Goal: Task Accomplishment & Management: Manage account settings

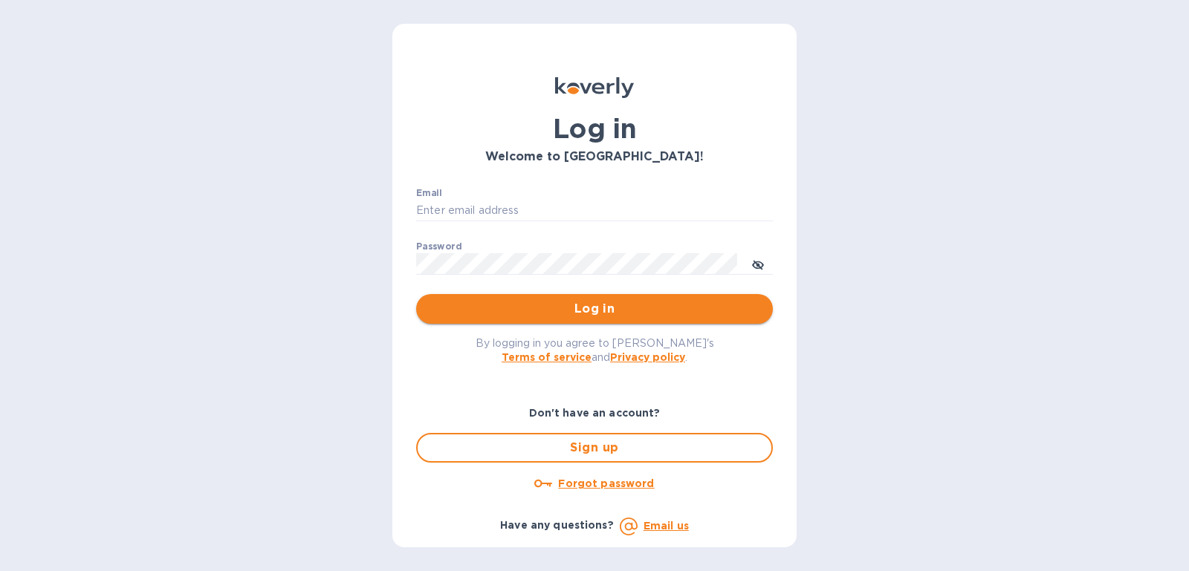
type input "[PERSON_NAME][EMAIL_ADDRESS][DOMAIN_NAME]"
click at [604, 311] on span "Log in" at bounding box center [594, 309] width 333 height 18
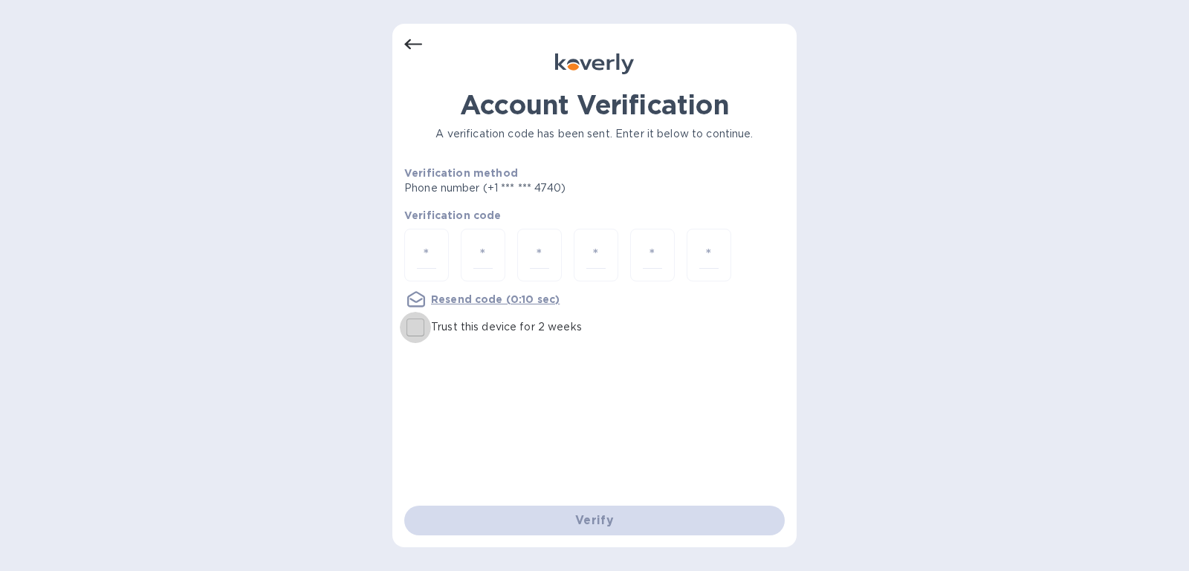
click at [415, 331] on input "Trust this device for 2 weeks" at bounding box center [415, 327] width 31 height 31
checkbox input "true"
click at [422, 263] on input "number" at bounding box center [426, 255] width 19 height 27
type input "8"
type input "5"
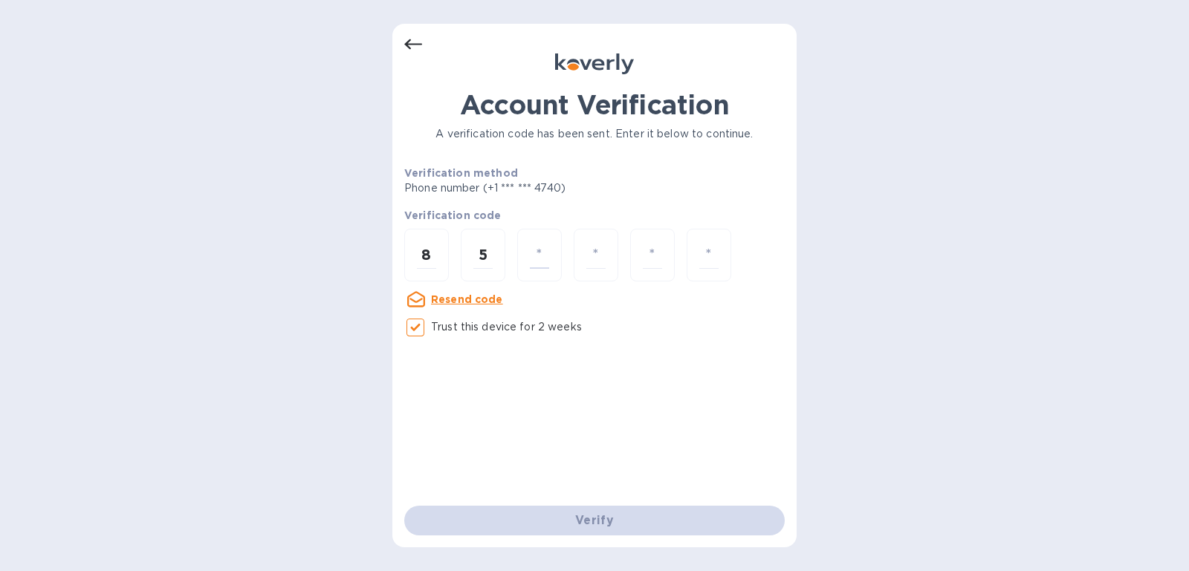
type input "6"
type input "4"
type input "6"
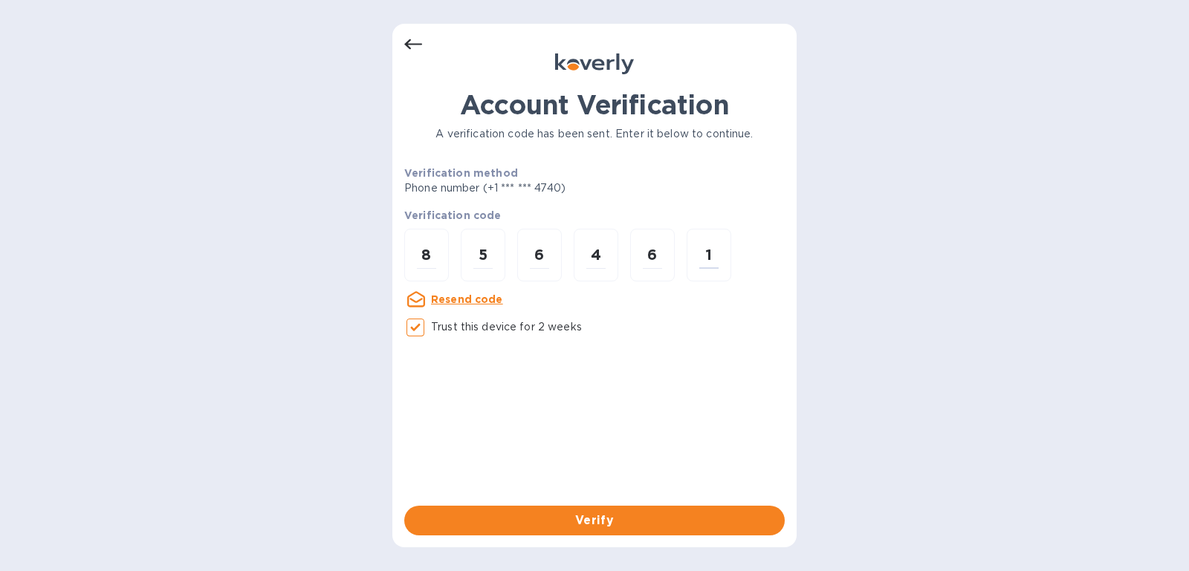
type input "1"
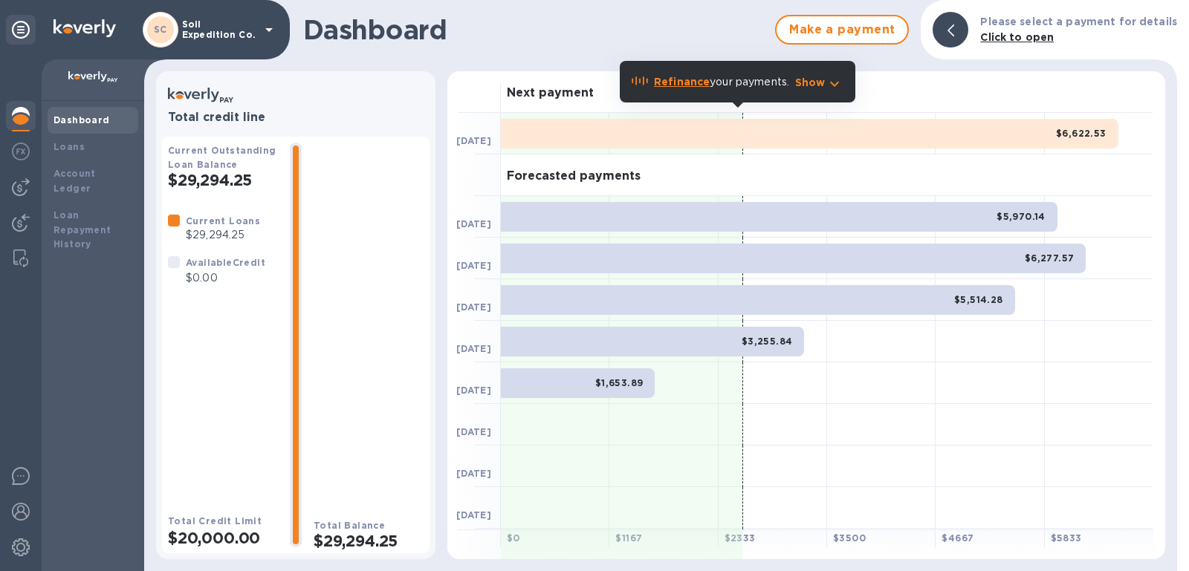
scroll to position [2, 0]
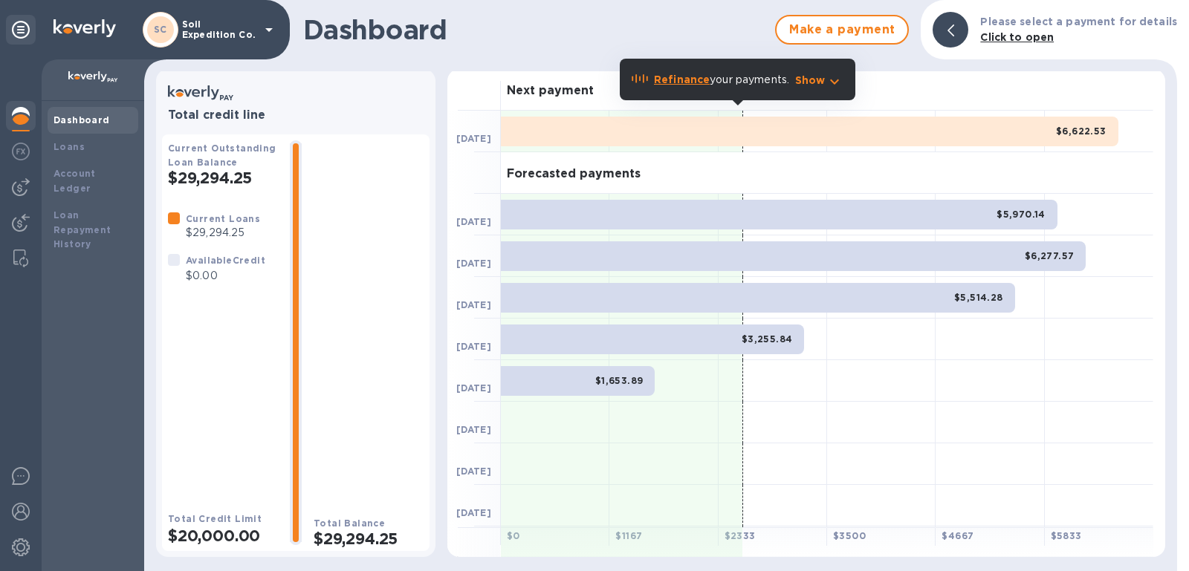
click at [690, 35] on h1 "Dashboard" at bounding box center [535, 29] width 464 height 31
click at [691, 79] on b "Refinance" at bounding box center [682, 80] width 56 height 12
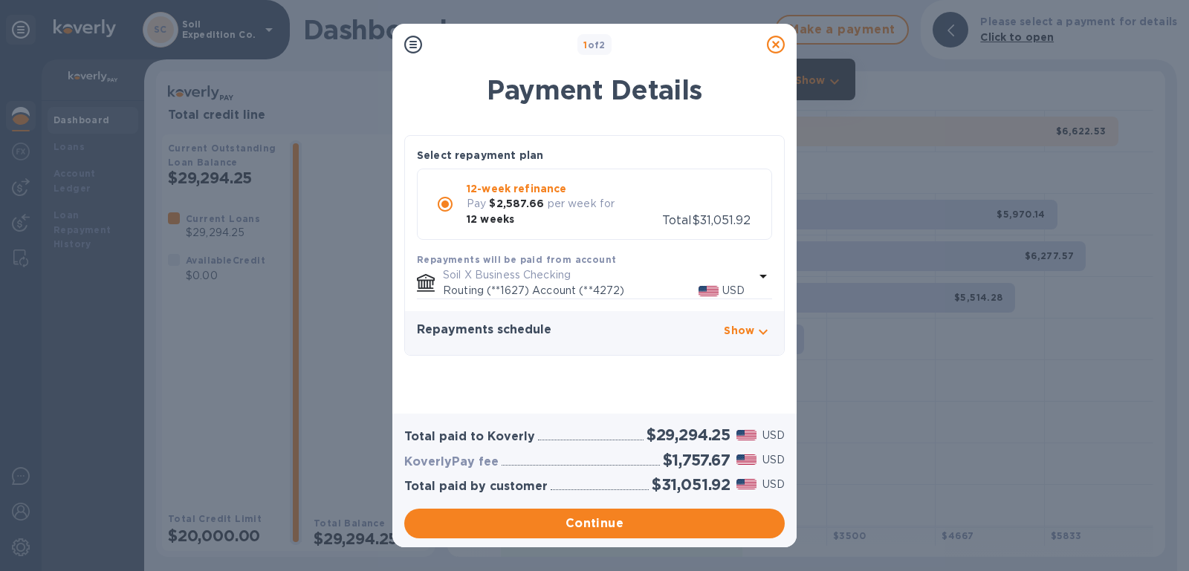
click at [774, 39] on icon at bounding box center [776, 45] width 18 height 18
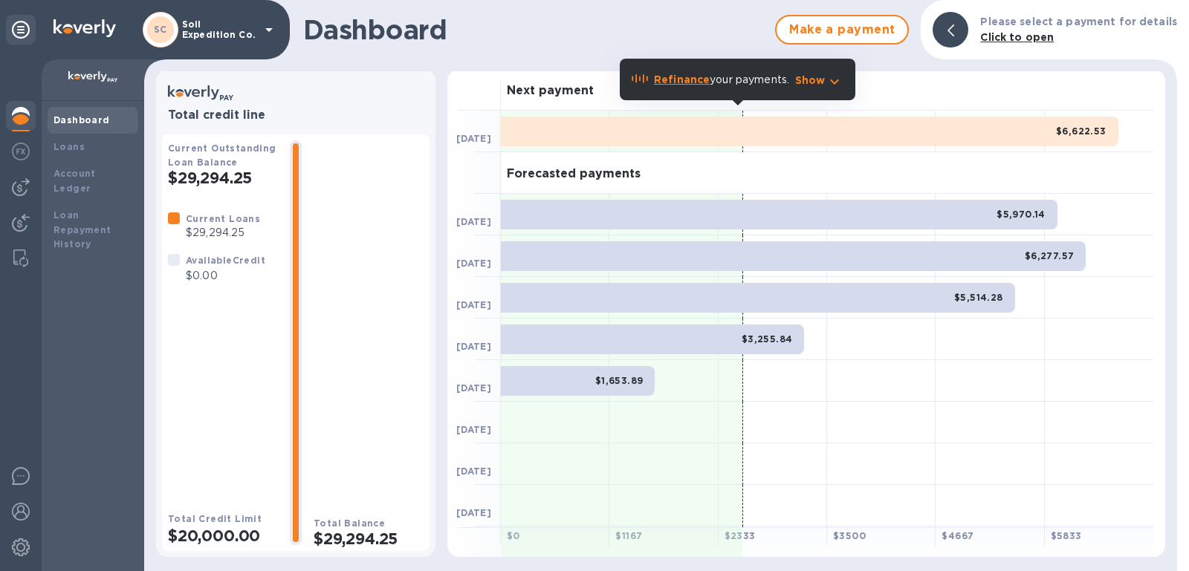
click at [829, 85] on icon "button" at bounding box center [835, 82] width 18 height 18
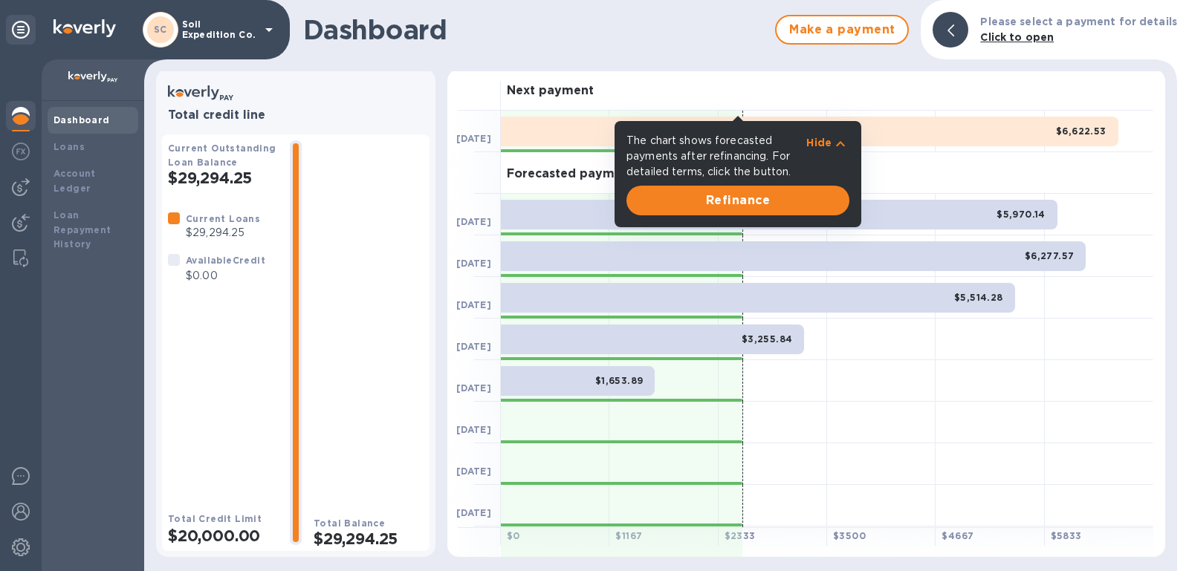
click at [839, 149] on icon "button" at bounding box center [841, 144] width 18 height 18
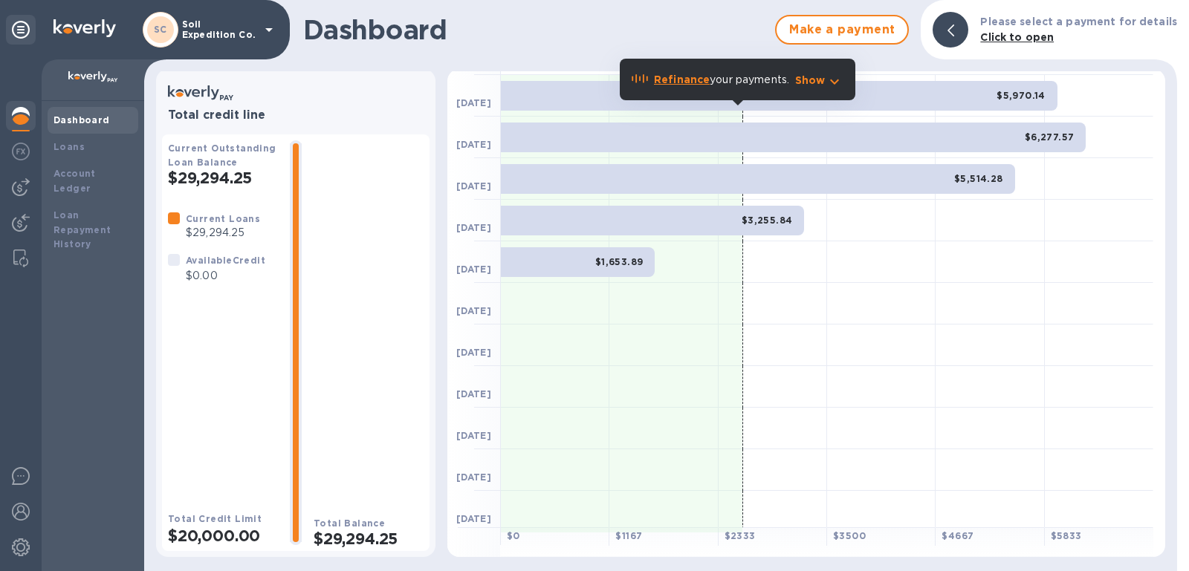
scroll to position [0, 0]
